Goal: Information Seeking & Learning: Find specific fact

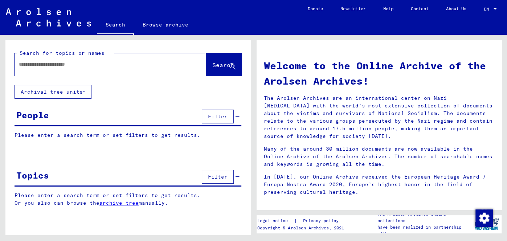
click at [65, 66] on input "text" at bounding box center [102, 65] width 166 height 8
type input "*********"
click at [219, 66] on span "Search" at bounding box center [223, 64] width 22 height 7
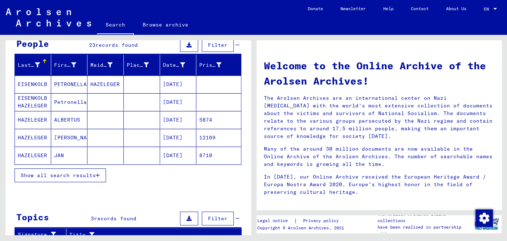
scroll to position [73, 0]
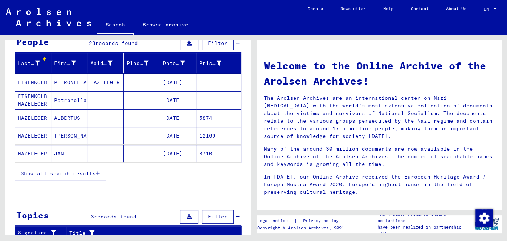
click at [93, 172] on span "Show all search results" at bounding box center [58, 173] width 75 height 7
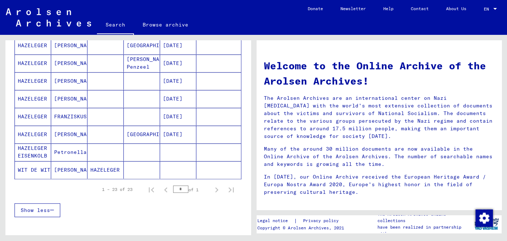
scroll to position [377, 0]
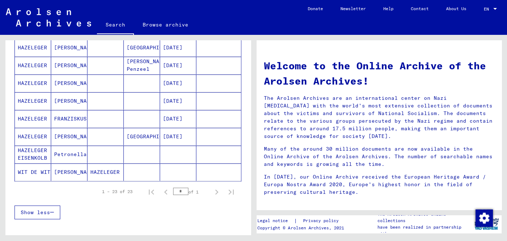
click at [141, 230] on div at bounding box center [127, 233] width 245 height 9
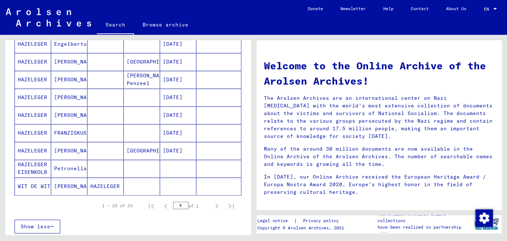
click at [39, 190] on mat-cell "WIT DE WIT" at bounding box center [33, 186] width 36 height 17
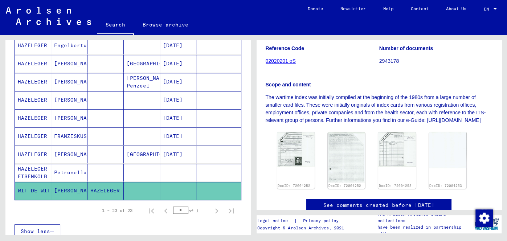
scroll to position [127, 0]
click at [292, 165] on img at bounding box center [296, 148] width 40 height 36
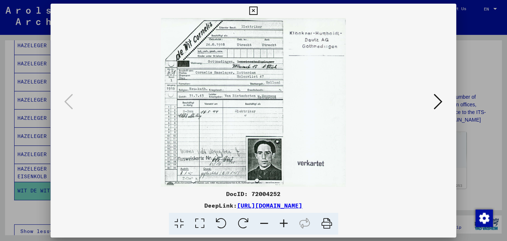
scroll to position [0, 0]
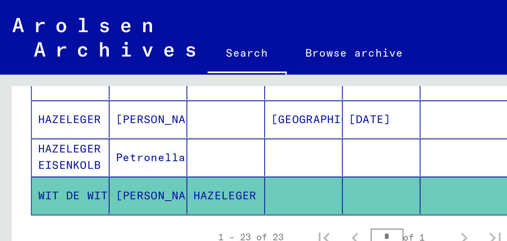
scroll to position [460, 0]
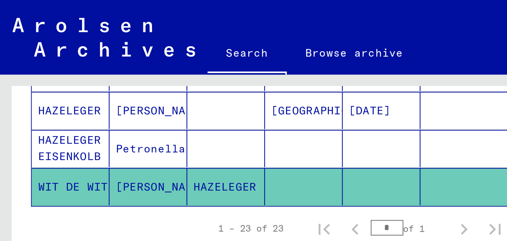
click at [78, 68] on mat-cell "Petronella" at bounding box center [69, 69] width 36 height 17
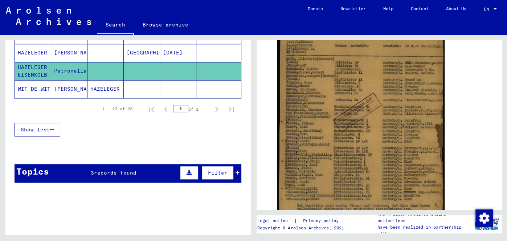
scroll to position [174, 0]
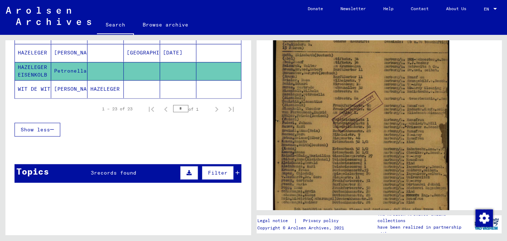
click at [336, 159] on img at bounding box center [361, 113] width 176 height 244
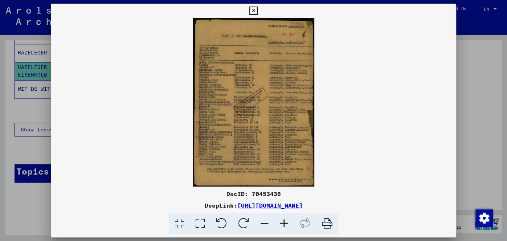
click at [273, 151] on img at bounding box center [254, 102] width 406 height 168
click at [275, 148] on img at bounding box center [254, 102] width 406 height 168
click at [286, 229] on icon at bounding box center [285, 224] width 20 height 22
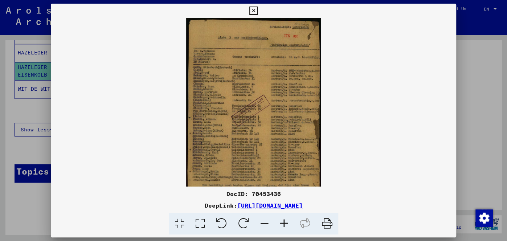
click at [284, 227] on icon at bounding box center [285, 224] width 20 height 22
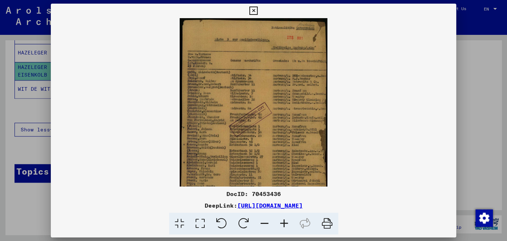
click at [284, 229] on icon at bounding box center [285, 224] width 20 height 22
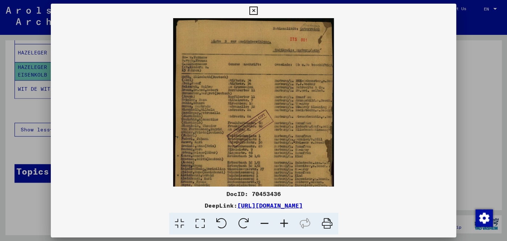
click at [284, 229] on icon at bounding box center [285, 224] width 20 height 22
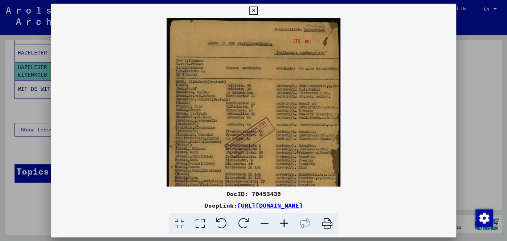
click at [284, 229] on icon at bounding box center [285, 224] width 20 height 22
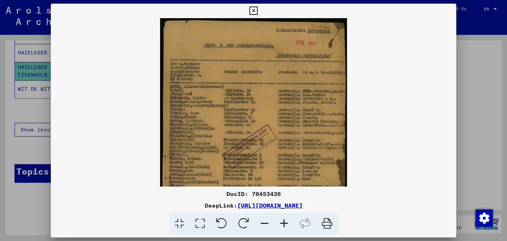
click at [284, 231] on icon at bounding box center [285, 224] width 20 height 22
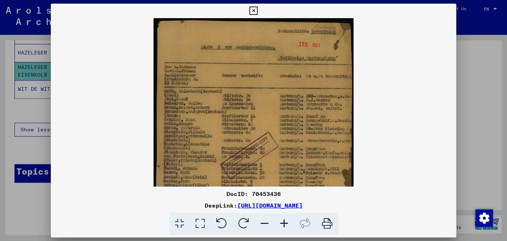
click at [286, 232] on icon at bounding box center [285, 224] width 20 height 22
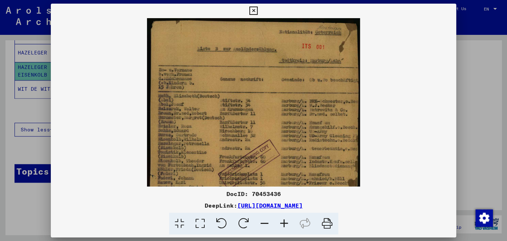
click at [286, 232] on icon at bounding box center [285, 224] width 20 height 22
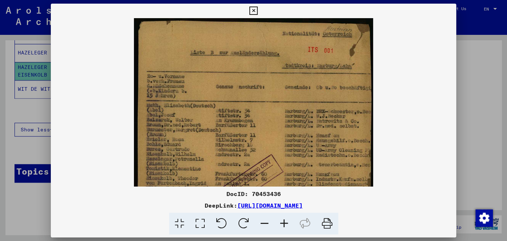
click at [285, 233] on icon at bounding box center [285, 224] width 20 height 22
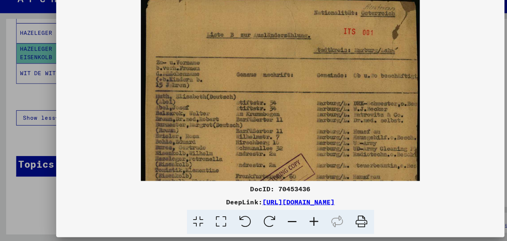
scroll to position [0, 0]
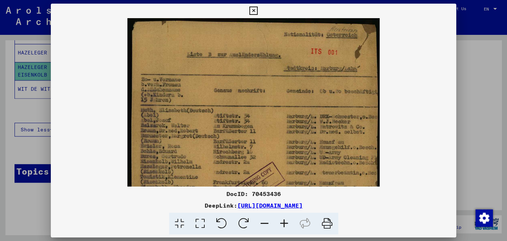
click at [253, 11] on icon at bounding box center [253, 11] width 8 height 9
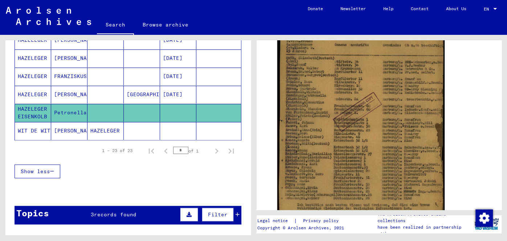
scroll to position [423, 0]
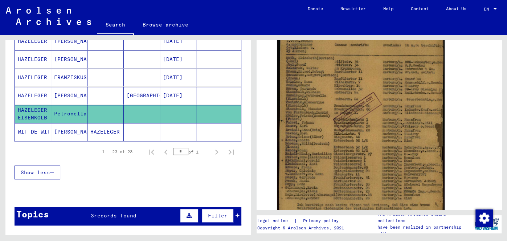
click at [72, 90] on mat-cell "[PERSON_NAME]" at bounding box center [69, 96] width 36 height 18
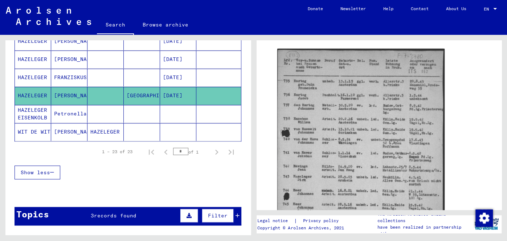
scroll to position [125, 0]
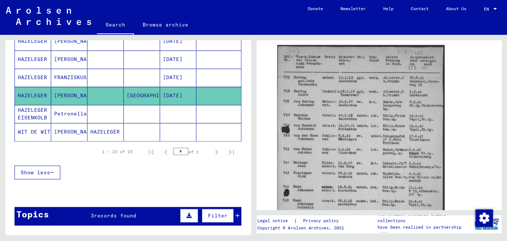
click at [346, 168] on img at bounding box center [361, 162] width 168 height 235
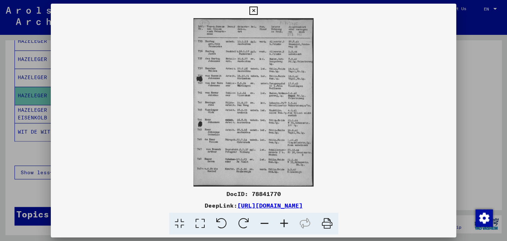
click at [345, 167] on img at bounding box center [254, 102] width 406 height 168
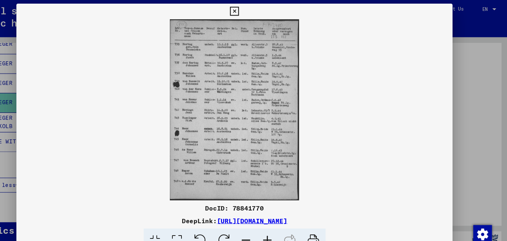
scroll to position [0, 0]
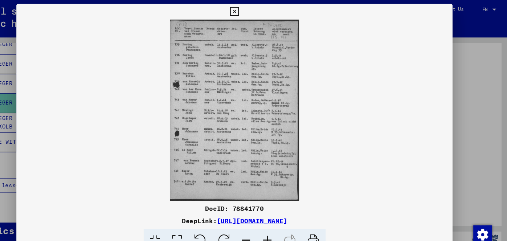
click at [255, 9] on icon at bounding box center [253, 11] width 8 height 9
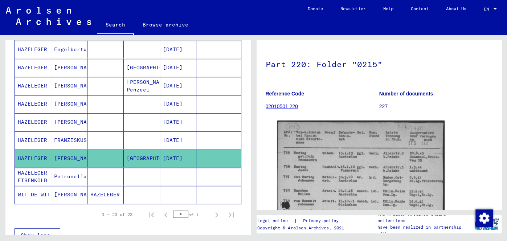
scroll to position [359, 0]
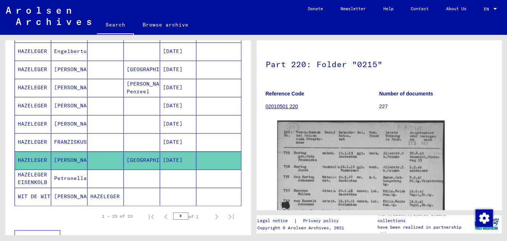
click at [73, 142] on mat-cell "FRANZISKUS" at bounding box center [69, 142] width 36 height 18
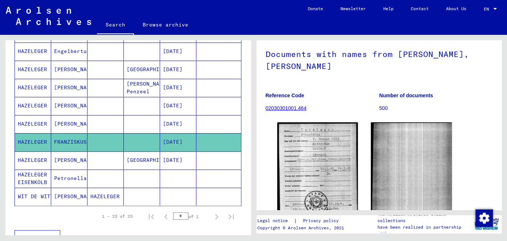
scroll to position [69, 0]
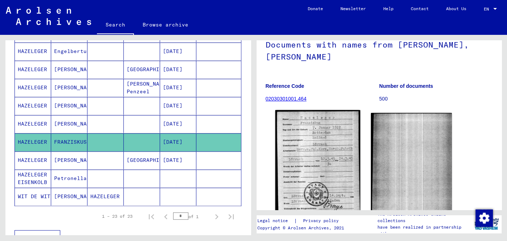
click at [323, 168] on img at bounding box center [317, 163] width 85 height 107
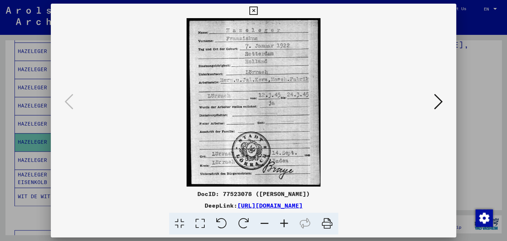
click at [253, 11] on icon at bounding box center [253, 11] width 8 height 9
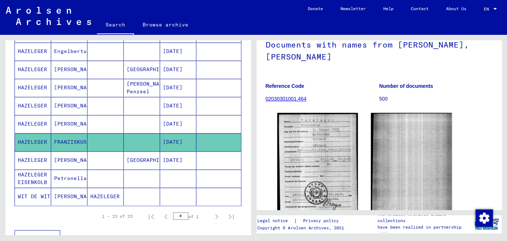
click at [76, 117] on mat-cell "[PERSON_NAME]" at bounding box center [69, 124] width 36 height 18
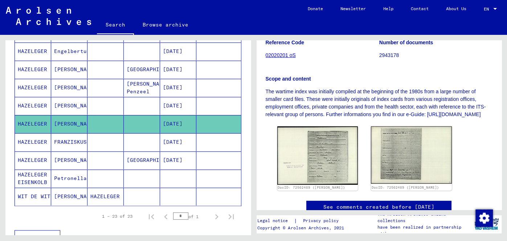
scroll to position [134, 0]
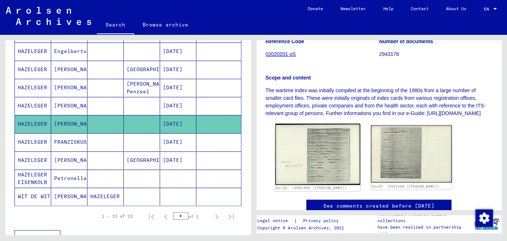
click at [332, 176] on img at bounding box center [317, 154] width 85 height 61
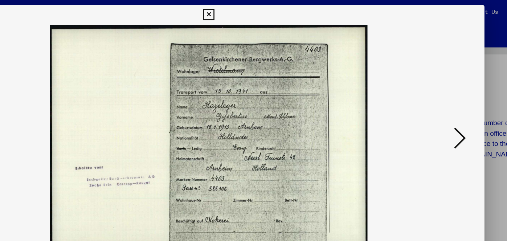
click at [252, 11] on icon at bounding box center [253, 11] width 8 height 9
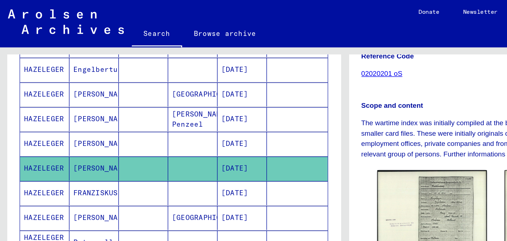
click at [70, 103] on mat-cell "[PERSON_NAME]" at bounding box center [69, 106] width 36 height 18
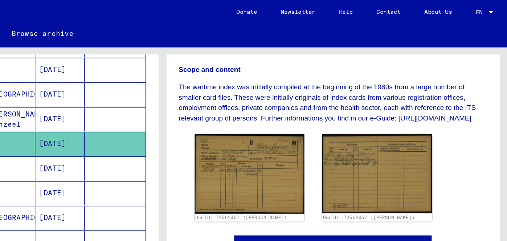
scroll to position [179, 0]
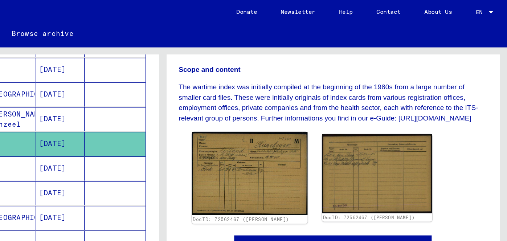
click at [332, 122] on img at bounding box center [317, 127] width 85 height 61
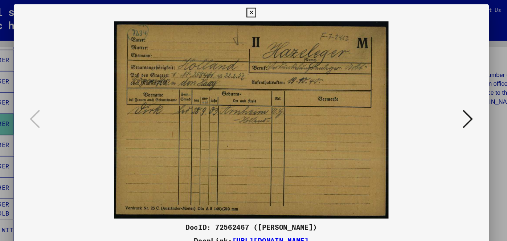
scroll to position [0, 0]
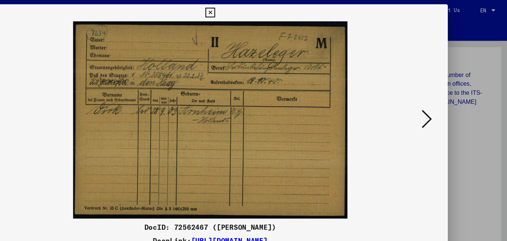
click at [439, 104] on icon at bounding box center [438, 101] width 9 height 17
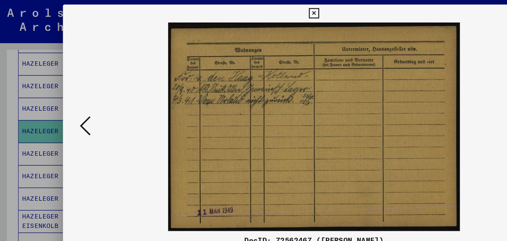
click at [69, 99] on icon at bounding box center [69, 101] width 9 height 17
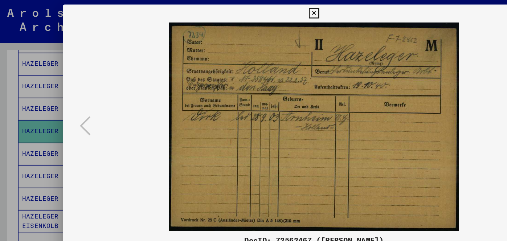
click at [255, 13] on icon at bounding box center [253, 11] width 8 height 9
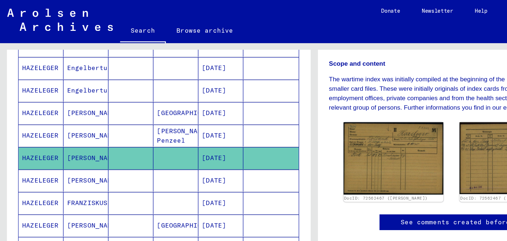
scroll to position [334, 0]
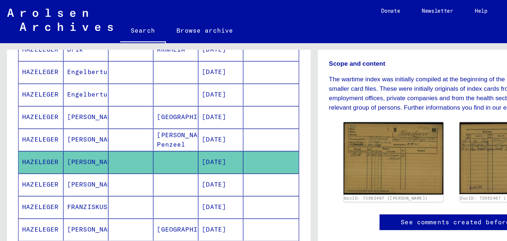
click at [66, 115] on mat-cell "[PERSON_NAME]" at bounding box center [69, 113] width 36 height 18
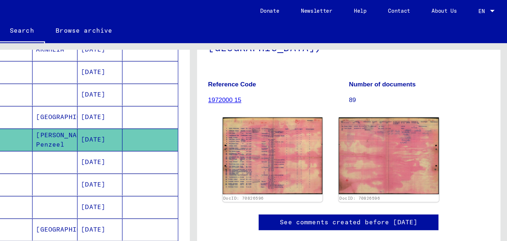
scroll to position [103, 0]
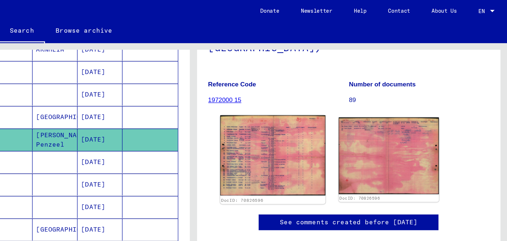
click at [333, 114] on img at bounding box center [317, 125] width 85 height 65
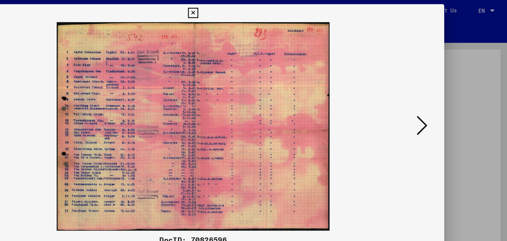
scroll to position [0, 0]
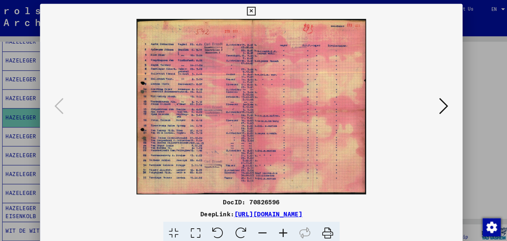
click at [258, 12] on button at bounding box center [253, 11] width 13 height 15
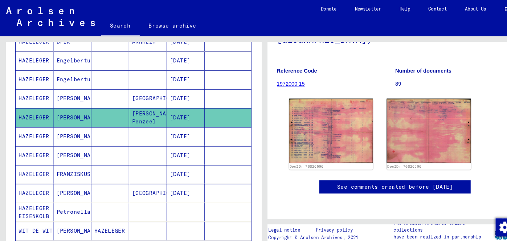
click at [74, 91] on mat-cell "[PERSON_NAME]" at bounding box center [69, 95] width 36 height 18
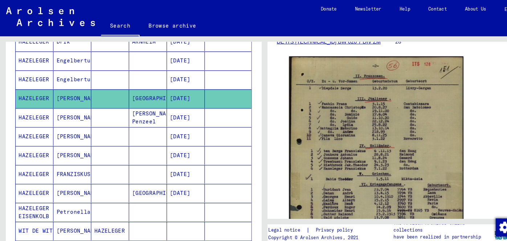
scroll to position [118, 0]
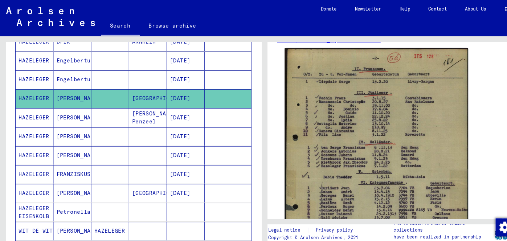
click at [357, 170] on img at bounding box center [361, 170] width 176 height 249
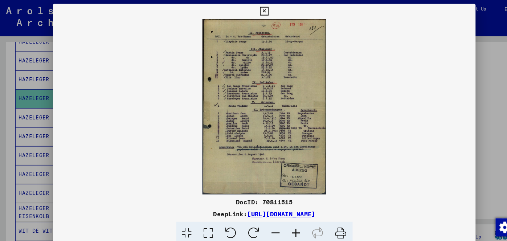
click at [357, 168] on img at bounding box center [254, 102] width 406 height 168
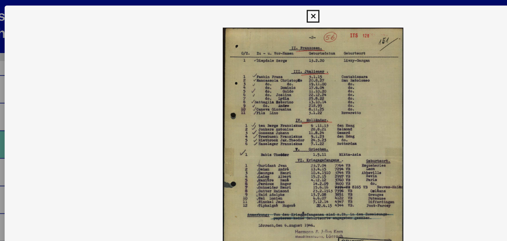
click at [254, 12] on icon at bounding box center [253, 11] width 8 height 9
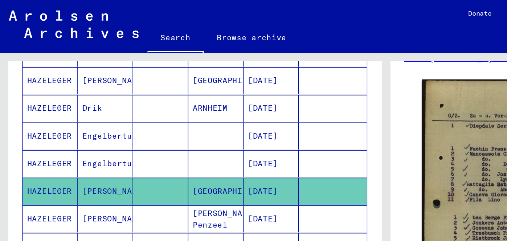
scroll to position [302, 0]
click at [39, 88] on mat-cell "HAZELEGER" at bounding box center [33, 90] width 36 height 18
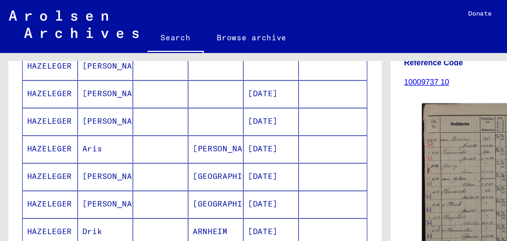
scroll to position [220, 0]
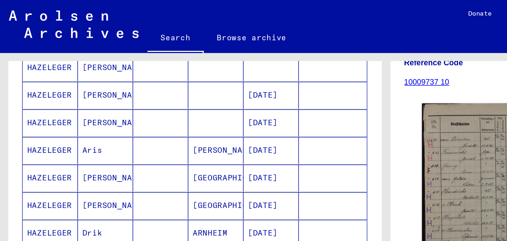
click at [31, 101] on mat-cell "HAZELEGER" at bounding box center [33, 99] width 36 height 18
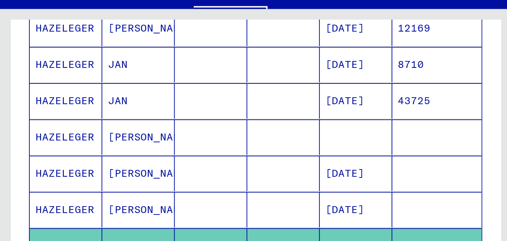
scroll to position [164, 0]
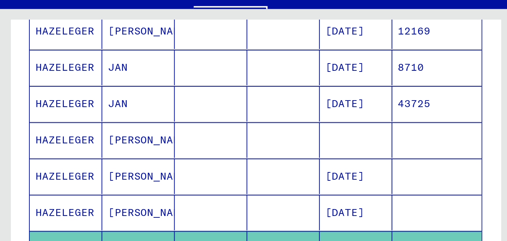
click at [34, 86] on mat-cell "HAZELEGER" at bounding box center [33, 82] width 36 height 18
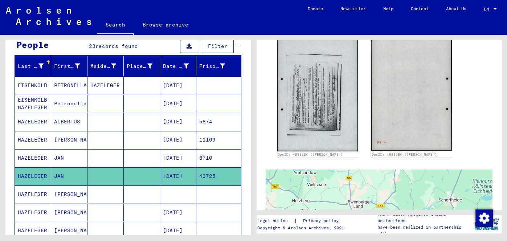
scroll to position [68, 0]
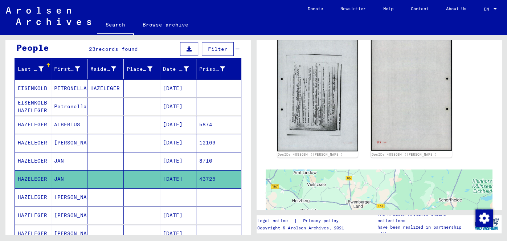
click at [66, 164] on mat-cell "JAN" at bounding box center [69, 161] width 36 height 18
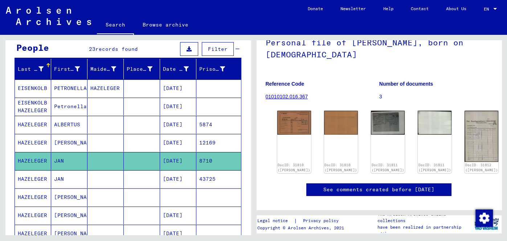
scroll to position [50, 0]
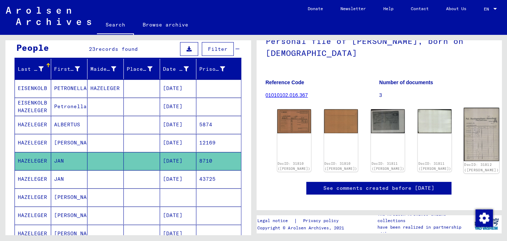
click at [464, 146] on img at bounding box center [482, 134] width 36 height 53
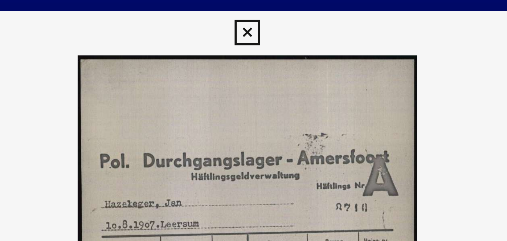
click at [254, 9] on icon at bounding box center [253, 11] width 8 height 9
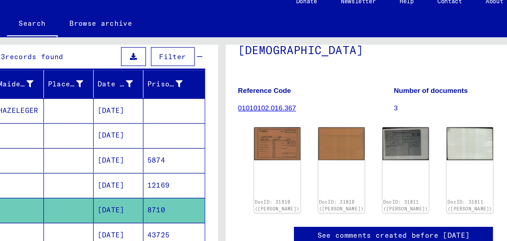
scroll to position [64, 0]
click at [371, 115] on img at bounding box center [388, 113] width 34 height 24
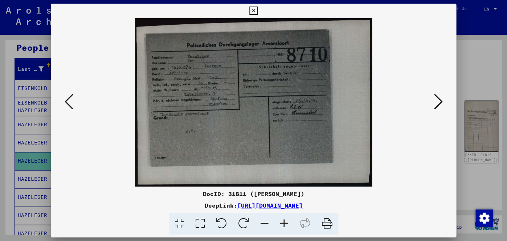
click at [437, 105] on icon at bounding box center [438, 101] width 9 height 17
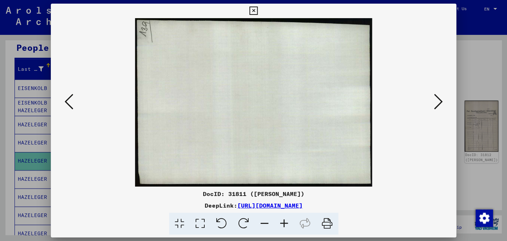
click at [439, 106] on icon at bounding box center [438, 101] width 9 height 17
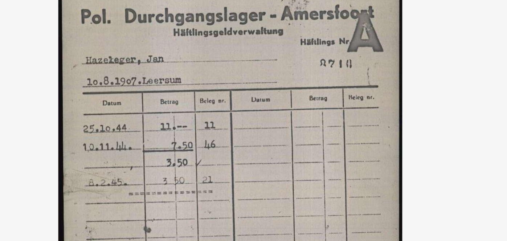
click at [326, 88] on img at bounding box center [254, 102] width 357 height 168
click at [261, 81] on img at bounding box center [254, 102] width 357 height 168
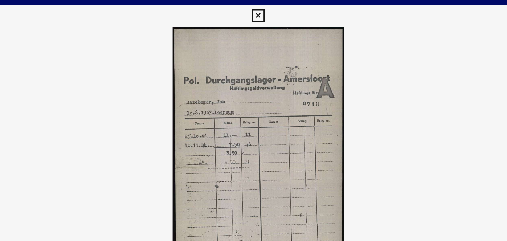
click at [89, 81] on img at bounding box center [254, 102] width 357 height 168
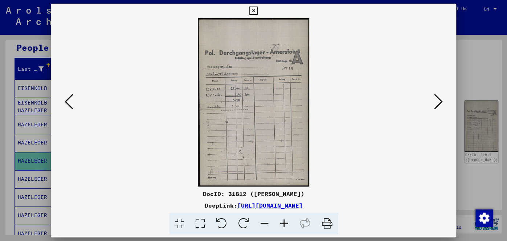
click at [438, 101] on icon at bounding box center [438, 101] width 9 height 17
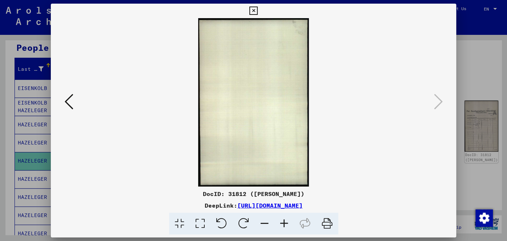
click at [71, 99] on icon at bounding box center [69, 101] width 9 height 17
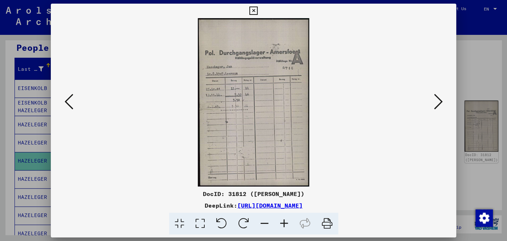
click at [71, 99] on icon at bounding box center [69, 101] width 9 height 17
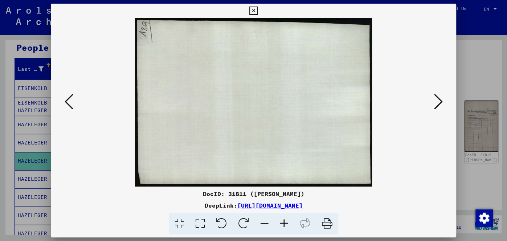
click at [71, 99] on icon at bounding box center [69, 101] width 9 height 17
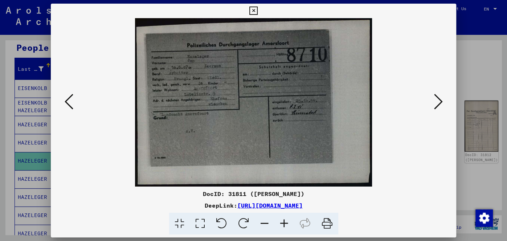
click at [71, 99] on icon at bounding box center [69, 101] width 9 height 17
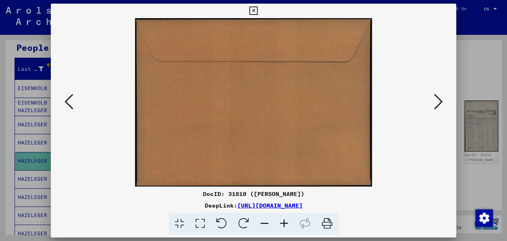
click at [71, 99] on icon at bounding box center [69, 101] width 9 height 17
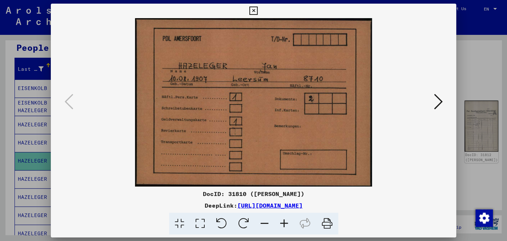
click at [256, 9] on icon at bounding box center [253, 11] width 8 height 9
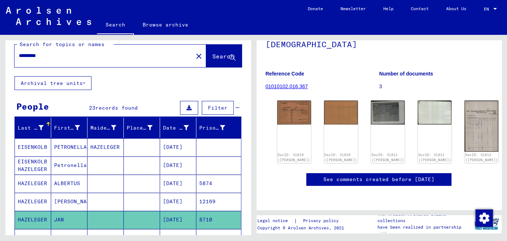
scroll to position [0, 0]
